Goal: Task Accomplishment & Management: Complete application form

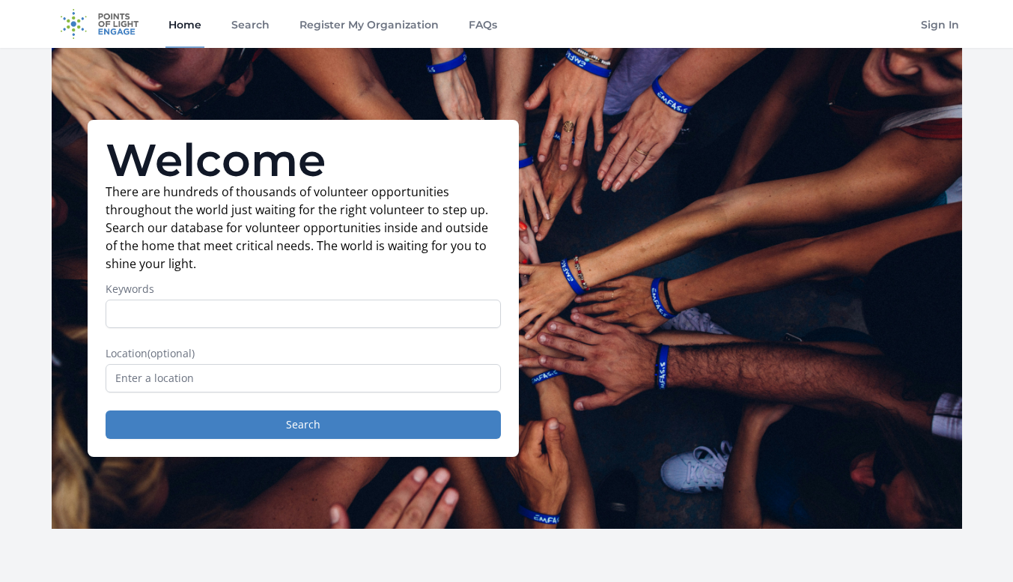
click at [374, 303] on input "Keywords" at bounding box center [303, 314] width 395 height 28
click at [218, 377] on input "text" at bounding box center [303, 378] width 395 height 28
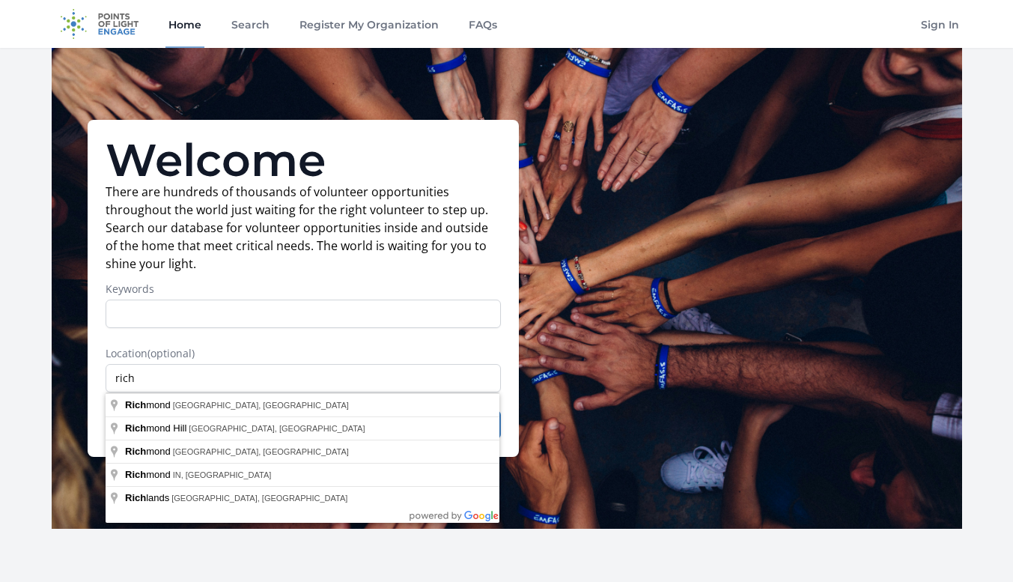
type input "Richmond, VA, USA"
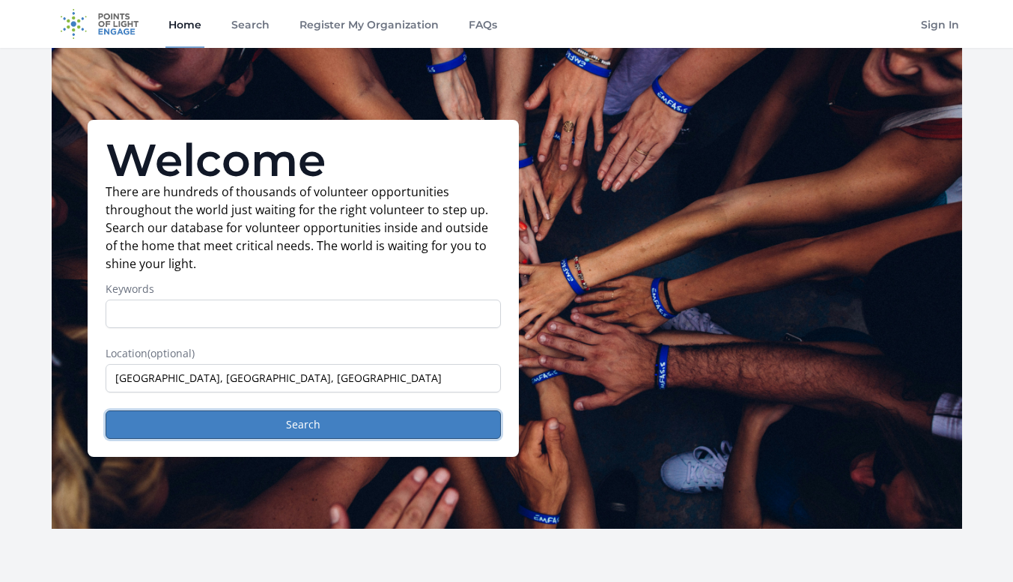
click at [225, 415] on button "Search" at bounding box center [303, 424] width 395 height 28
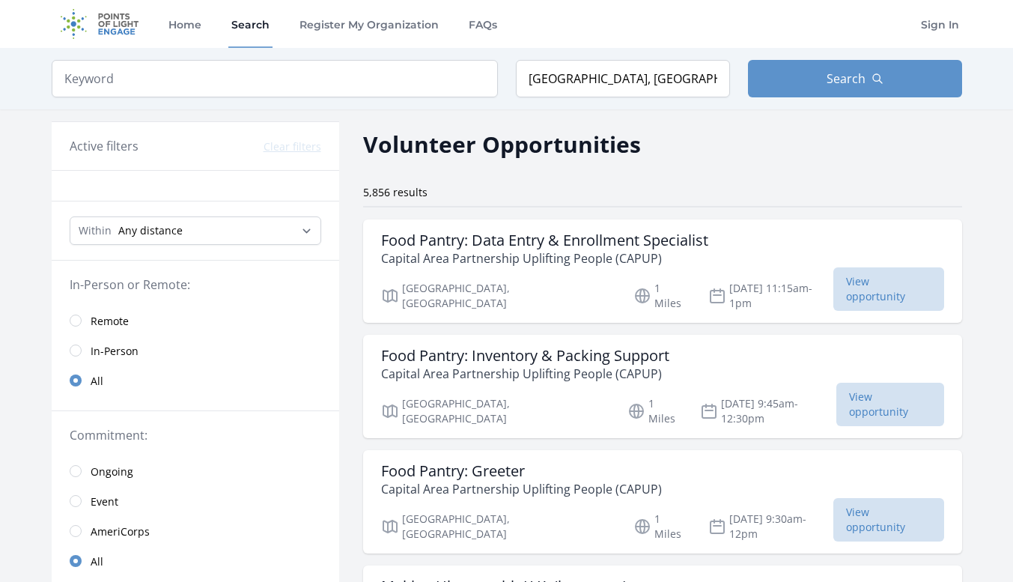
click at [837, 277] on span "View opportunity" at bounding box center [889, 288] width 110 height 43
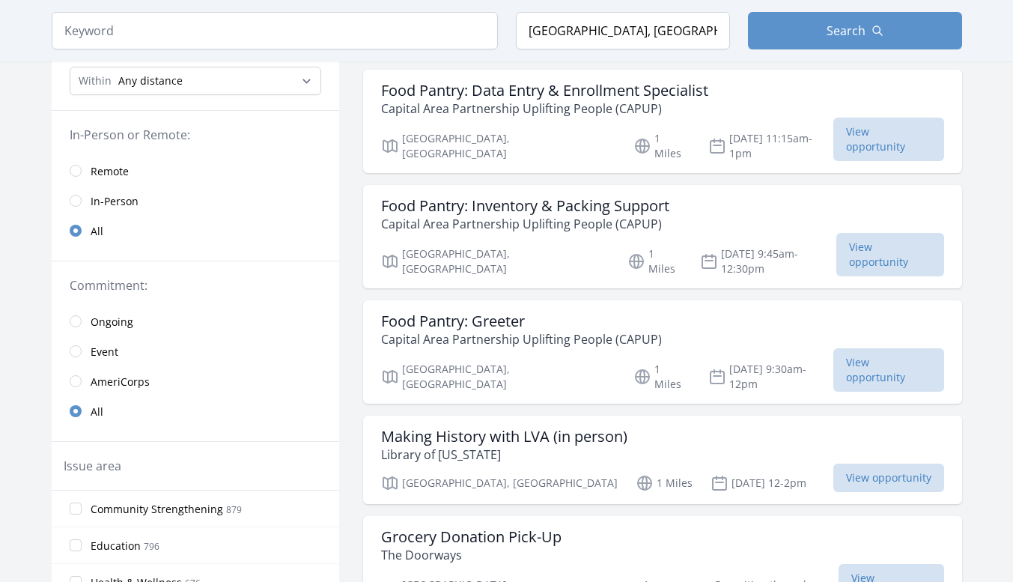
scroll to position [225, 0]
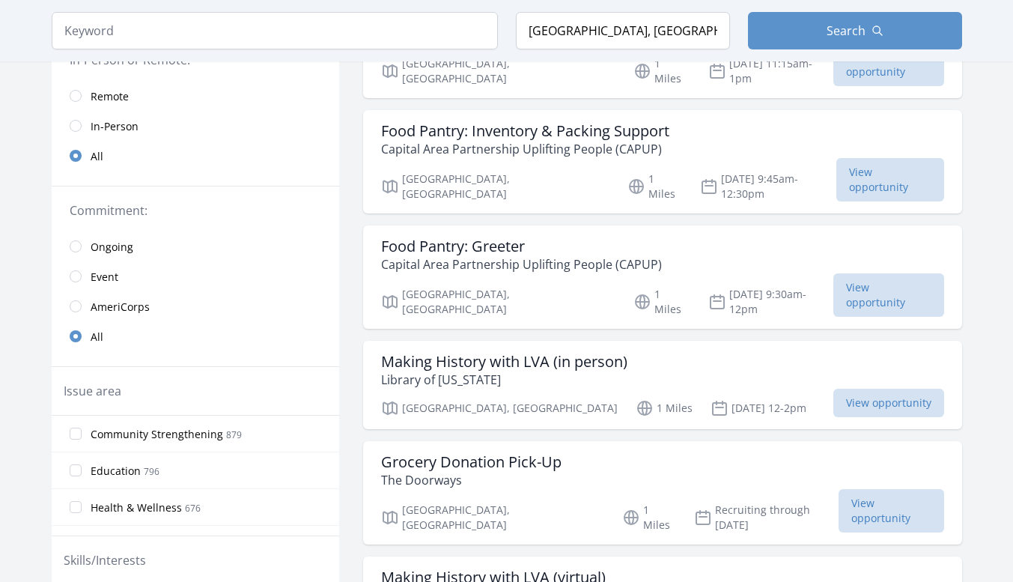
click at [859, 241] on div "Food Pantry: Greeter Capital Area Partnership Uplifting People (CAPUP)" at bounding box center [662, 255] width 563 height 36
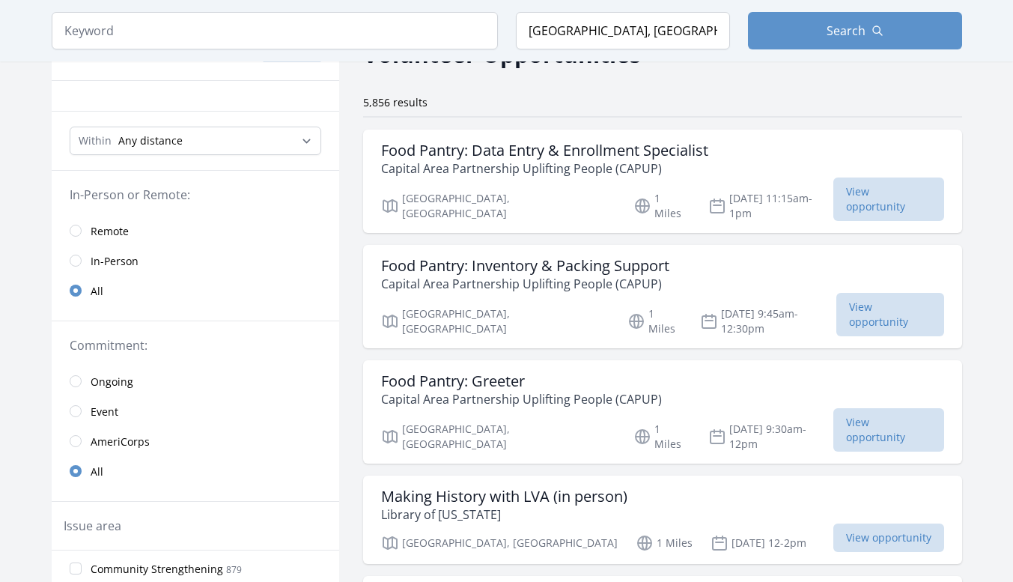
scroll to position [75, 0]
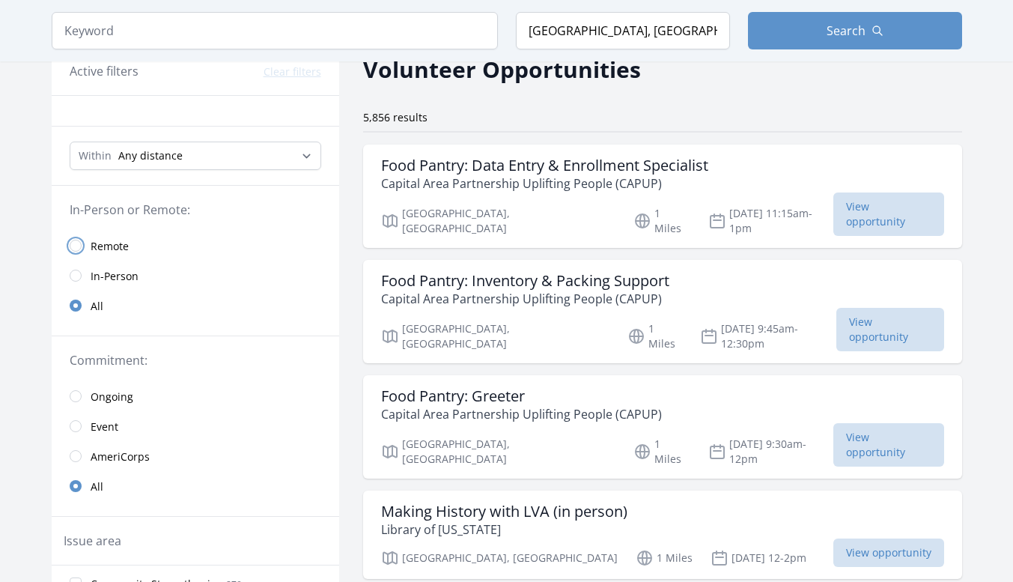
click at [77, 246] on input "radio" at bounding box center [76, 246] width 12 height 12
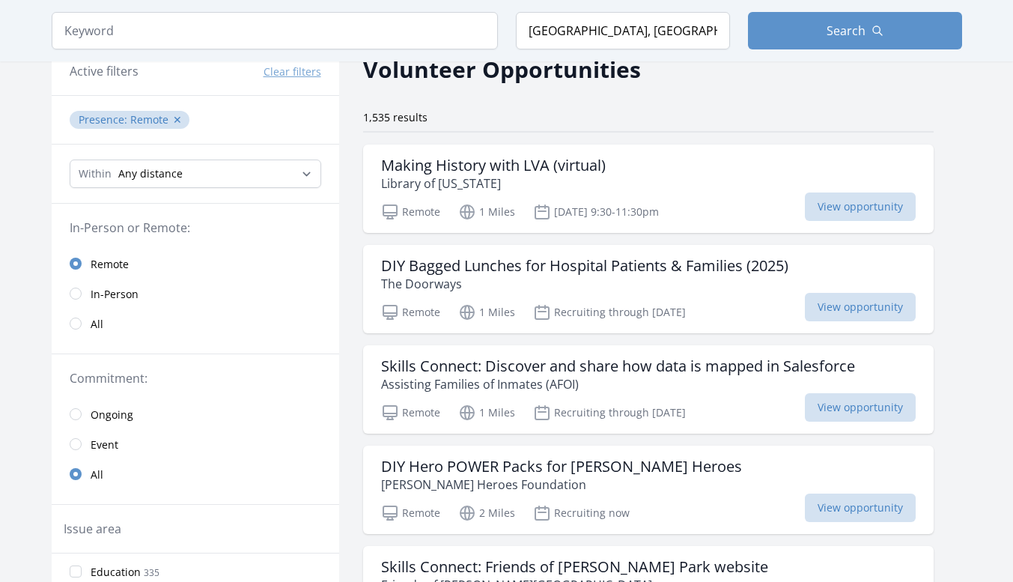
click at [916, 204] on span "View opportunity" at bounding box center [860, 206] width 111 height 28
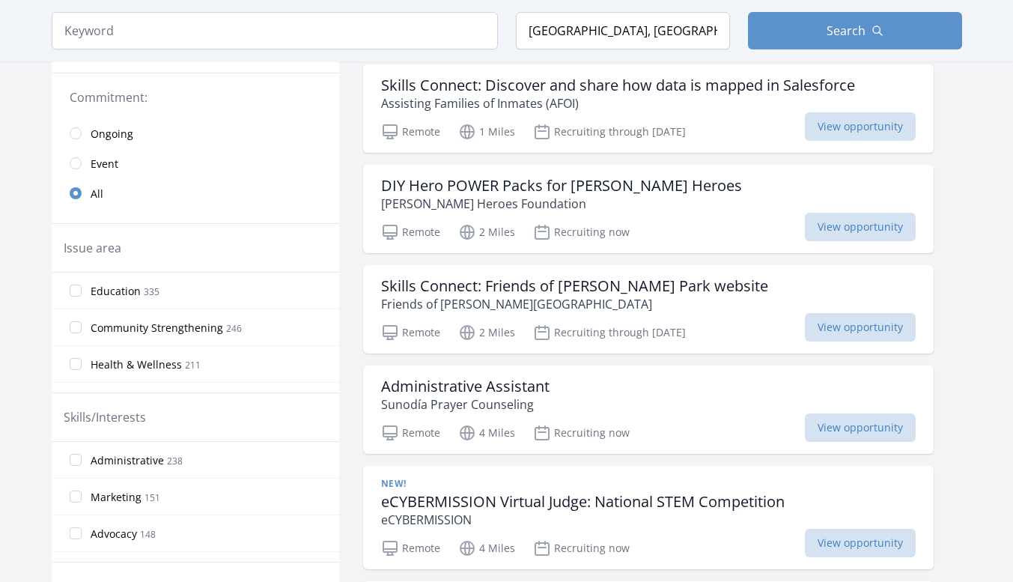
scroll to position [374, 0]
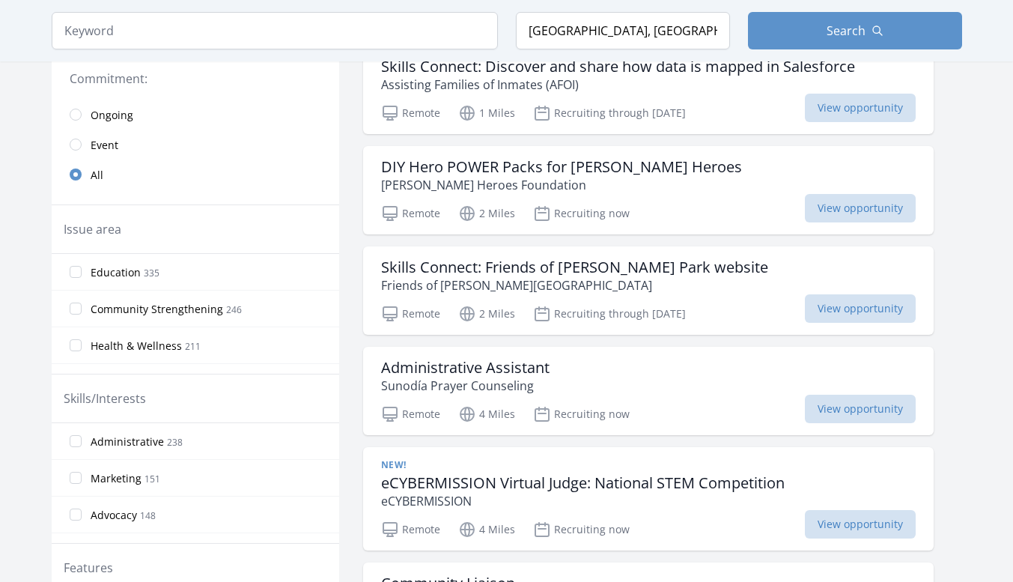
click at [866, 404] on span "View opportunity" at bounding box center [860, 409] width 111 height 28
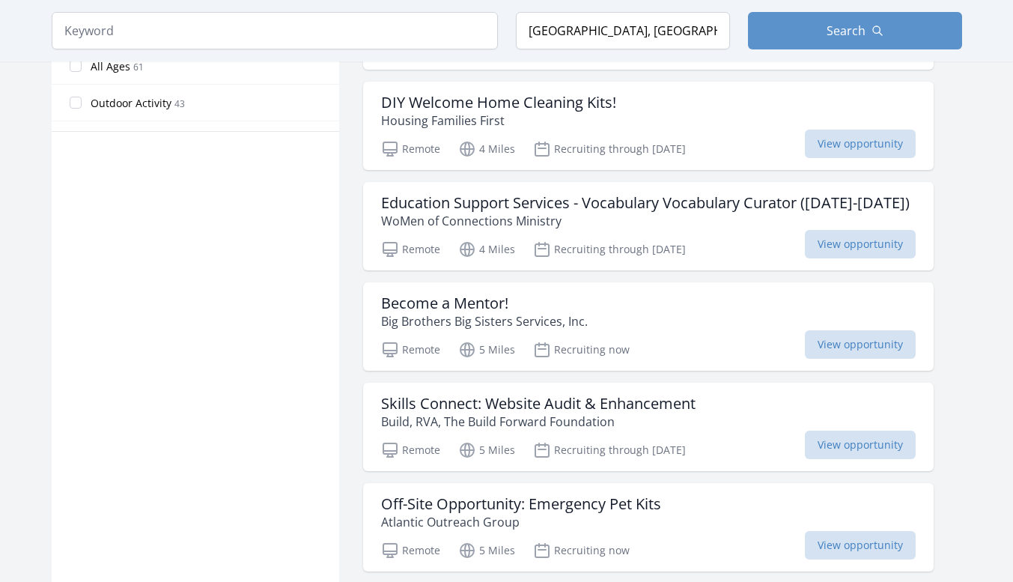
scroll to position [974, 0]
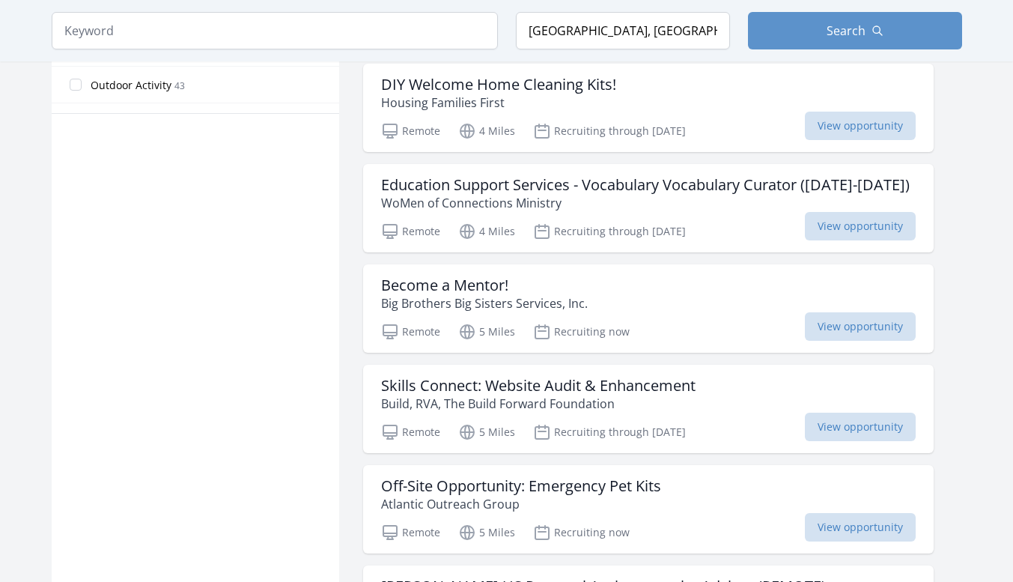
click at [869, 341] on span "View opportunity" at bounding box center [860, 326] width 111 height 28
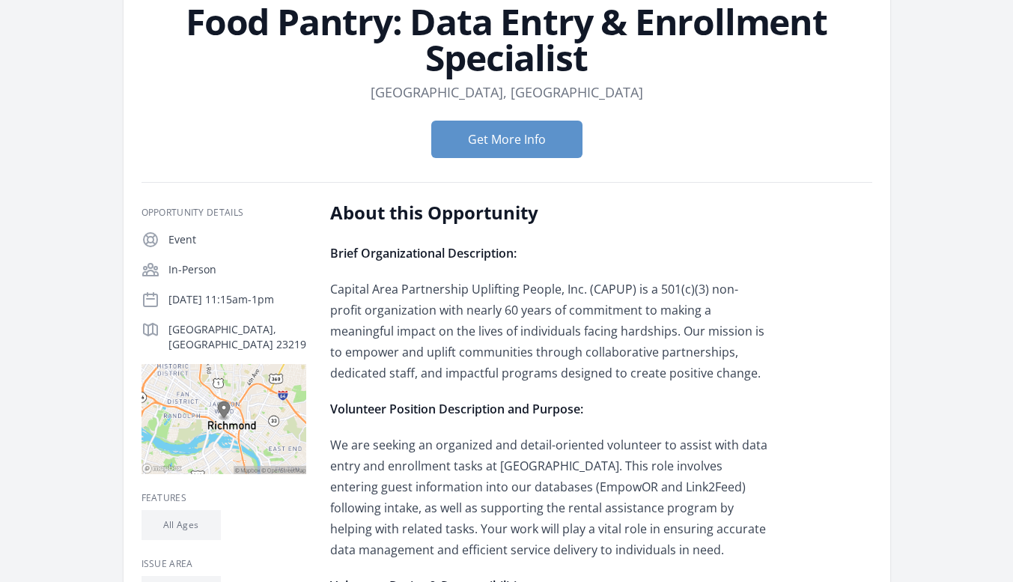
scroll to position [150, 0]
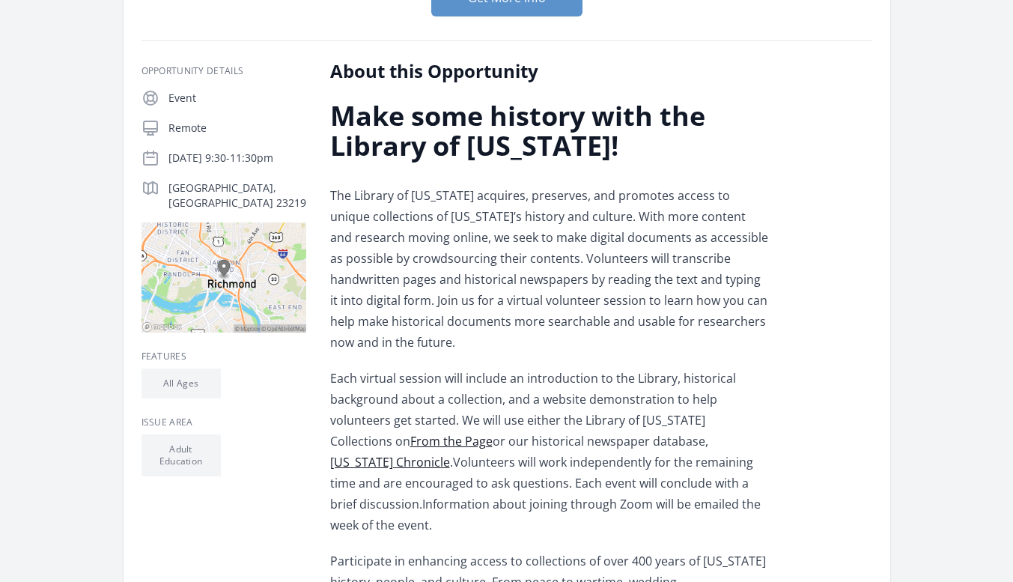
scroll to position [225, 0]
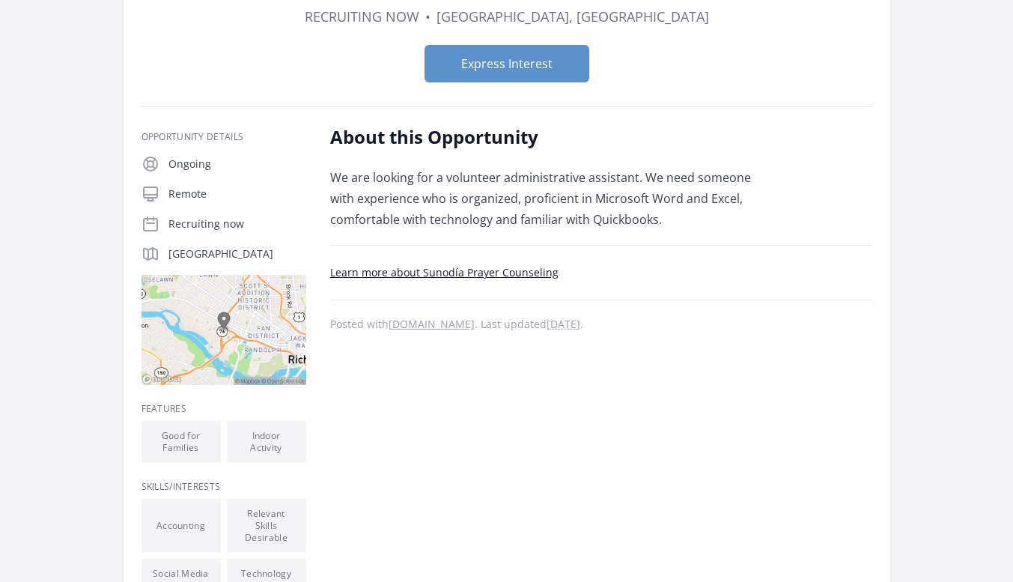
scroll to position [75, 0]
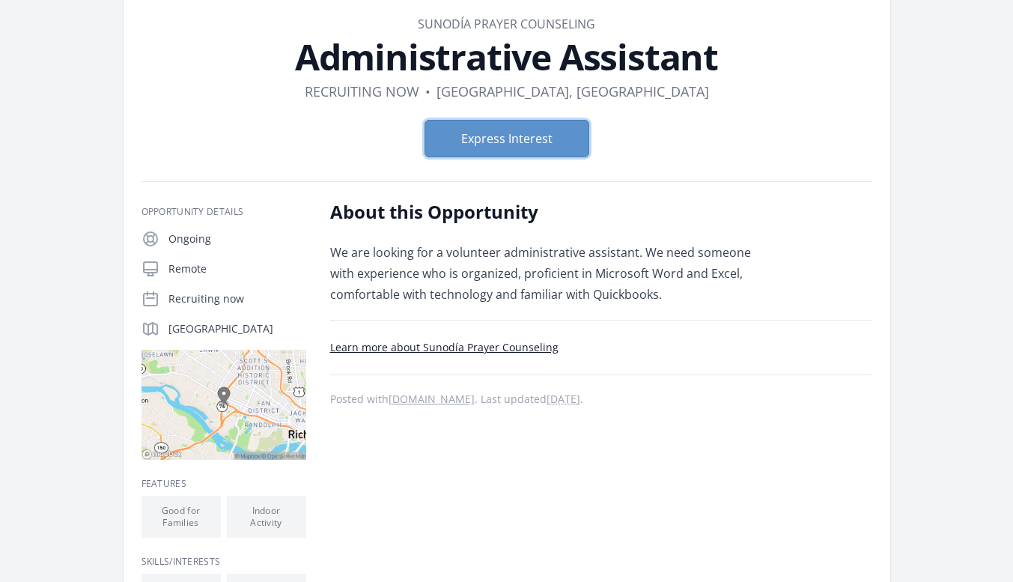
click at [572, 149] on button "Express Interest" at bounding box center [507, 138] width 165 height 37
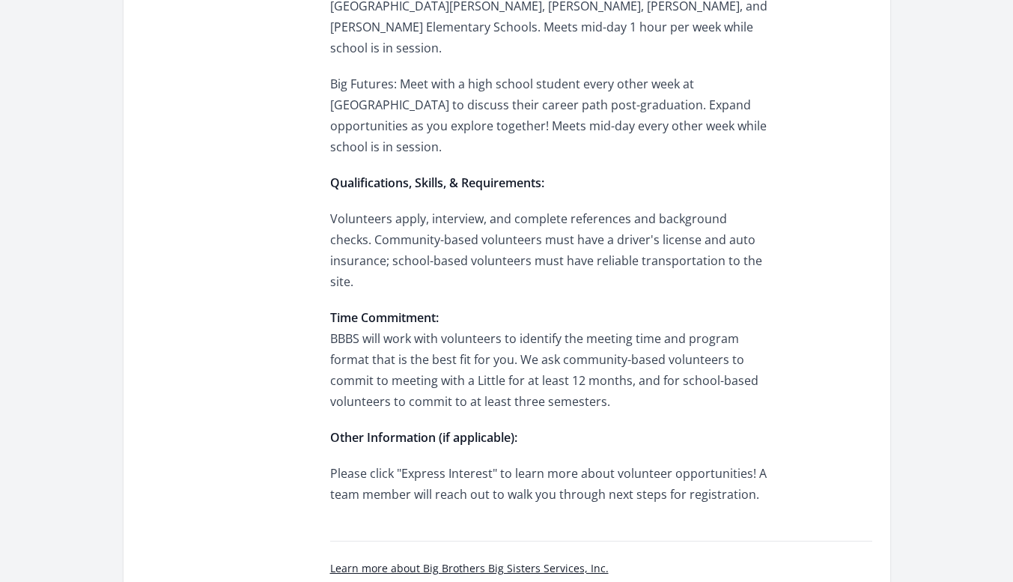
scroll to position [824, 0]
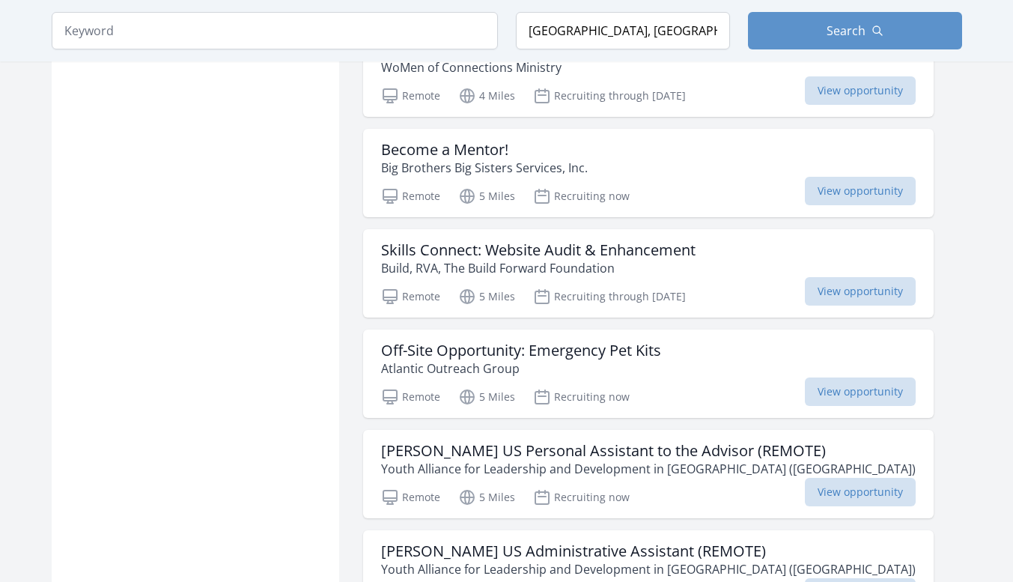
scroll to position [1138, 0]
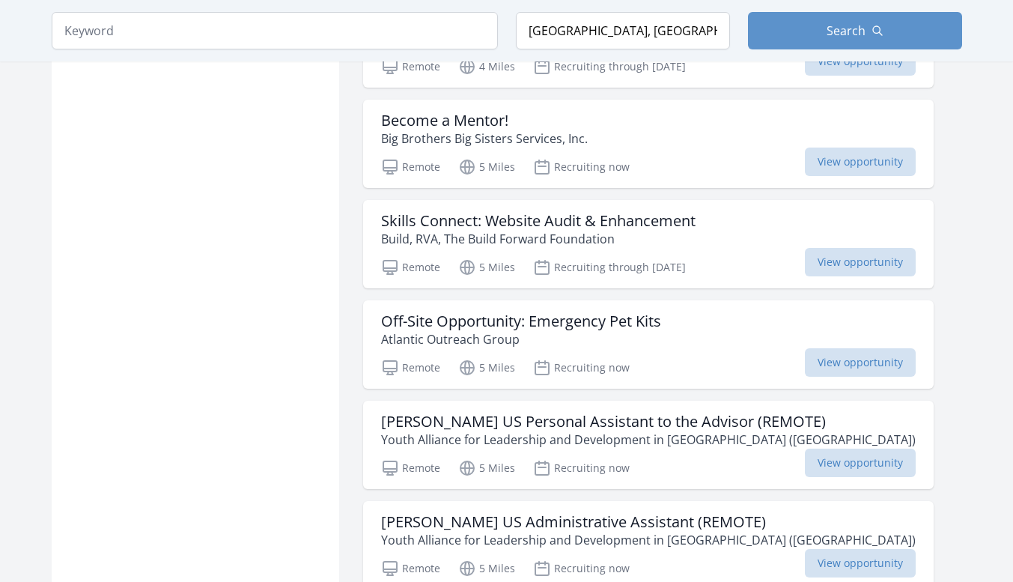
click at [890, 377] on span "View opportunity" at bounding box center [860, 362] width 111 height 28
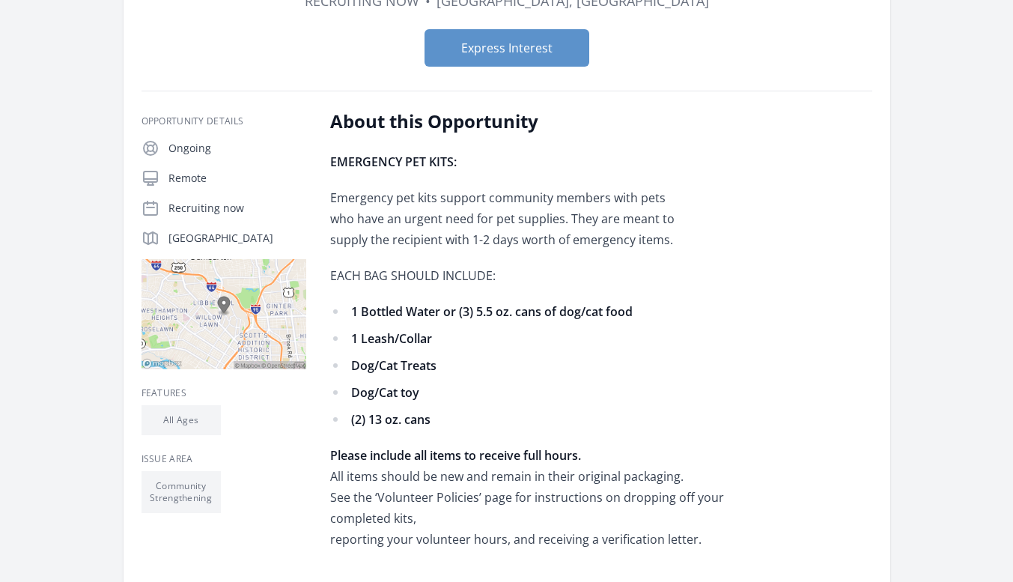
scroll to position [75, 0]
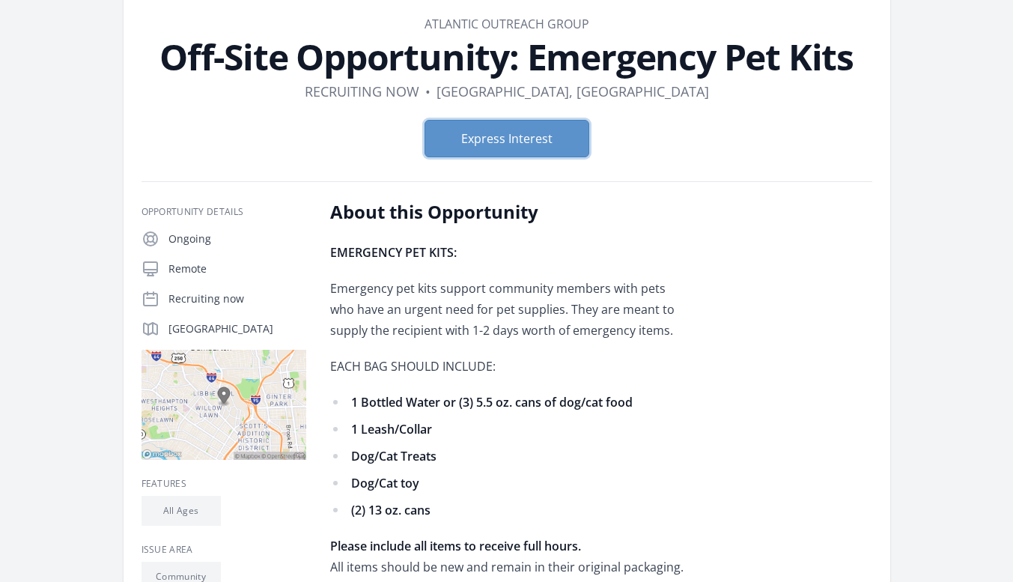
click at [529, 130] on button "Express Interest" at bounding box center [507, 138] width 165 height 37
click at [568, 142] on button "Express Interest" at bounding box center [507, 138] width 165 height 37
